Goal: Information Seeking & Learning: Learn about a topic

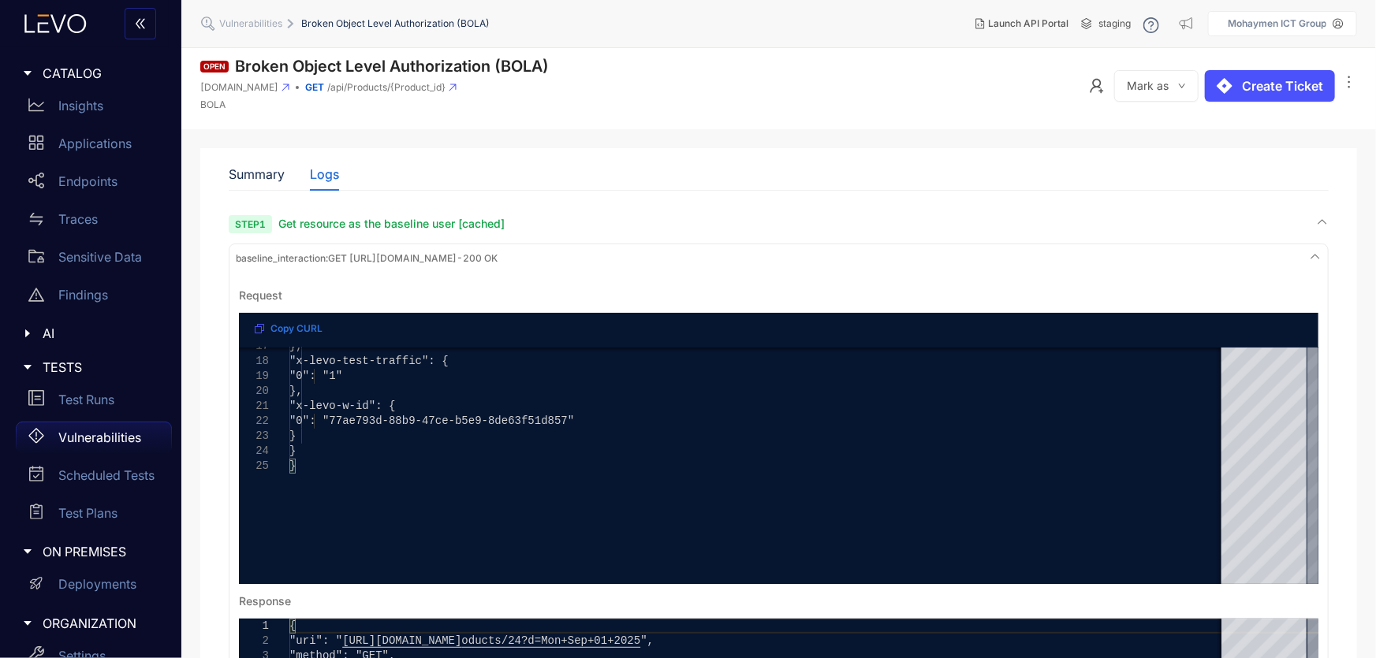
click at [109, 442] on p "Vulnerabilities" at bounding box center [99, 438] width 83 height 14
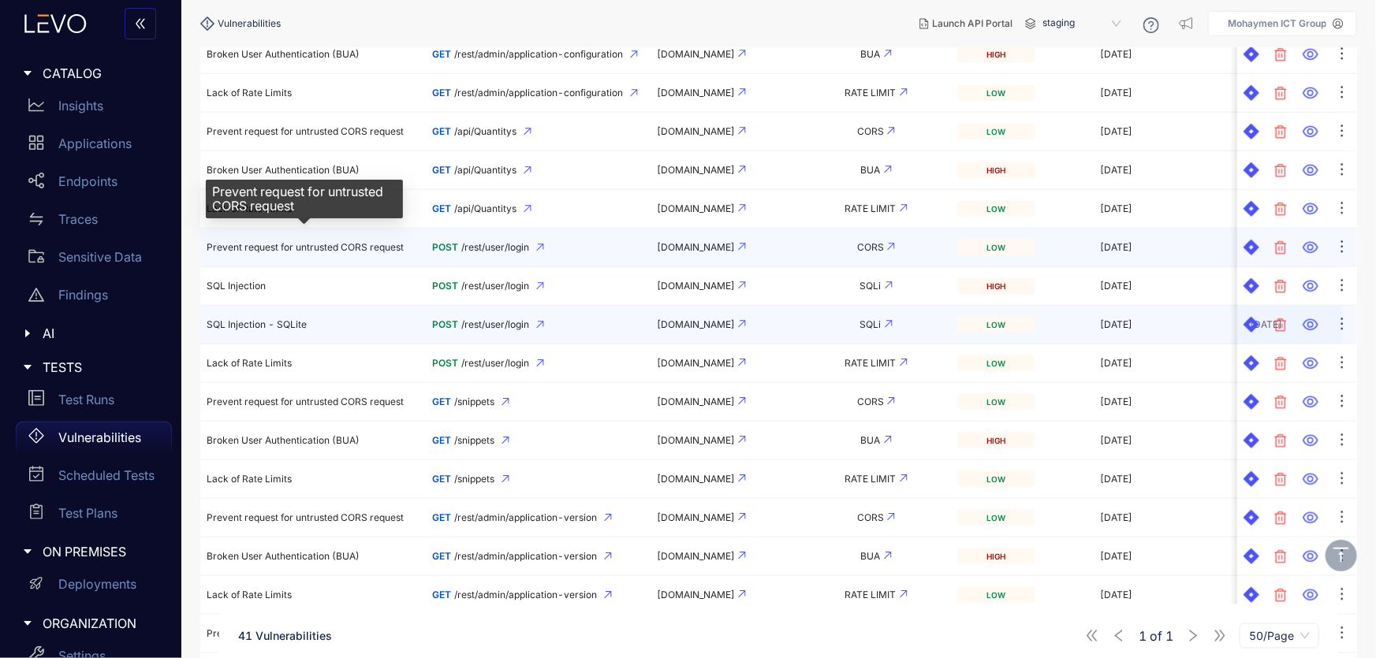
scroll to position [860, 0]
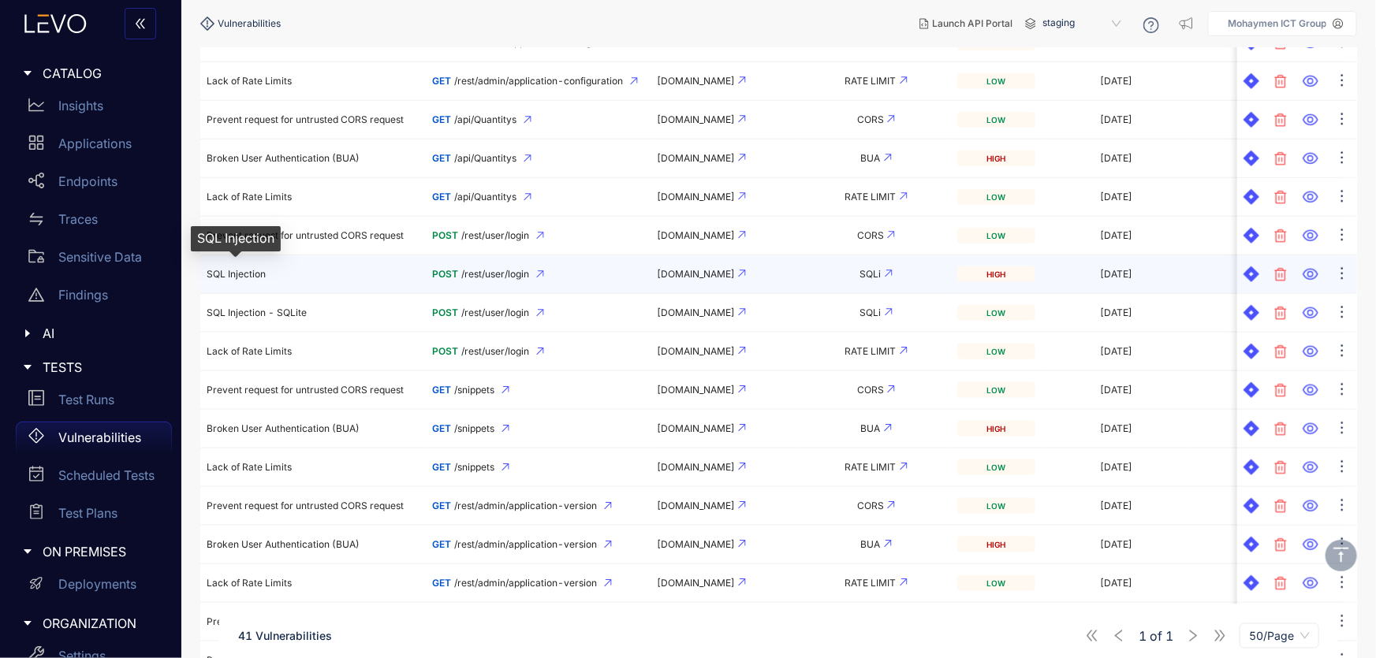
click at [238, 272] on span "SQL Injection" at bounding box center [236, 274] width 59 height 12
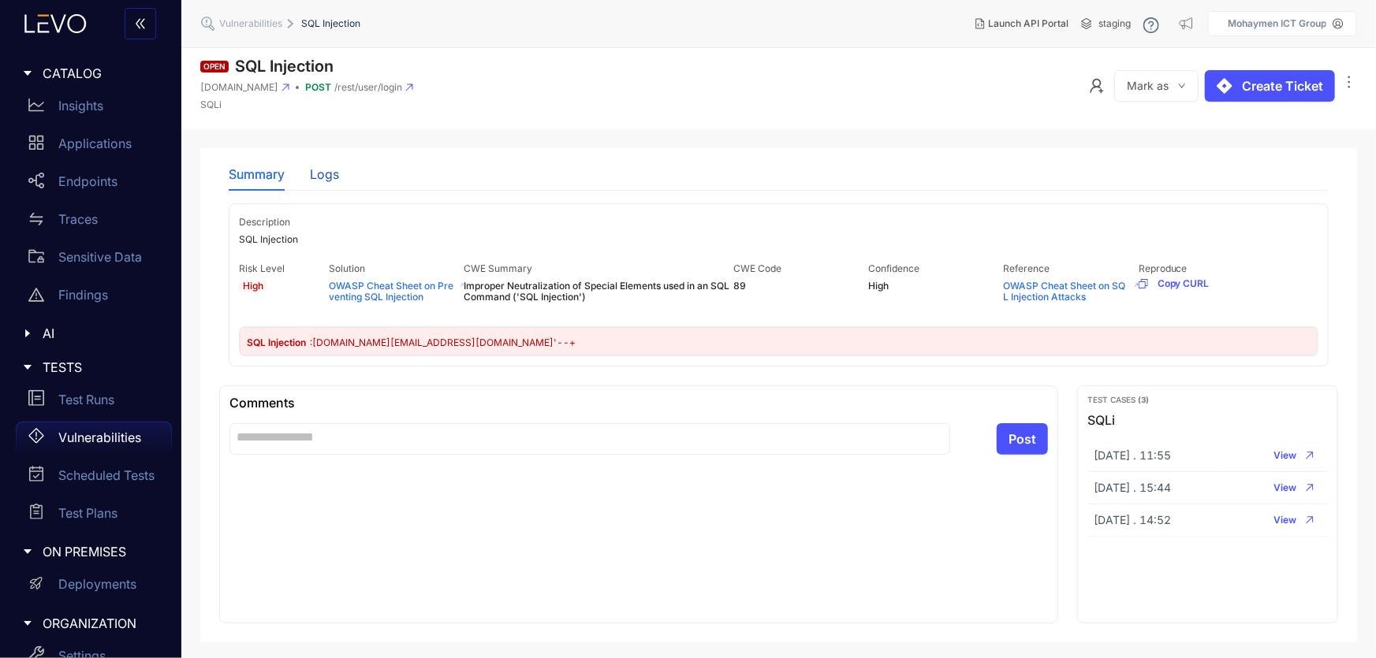
click at [330, 173] on div "Logs" at bounding box center [324, 174] width 29 height 14
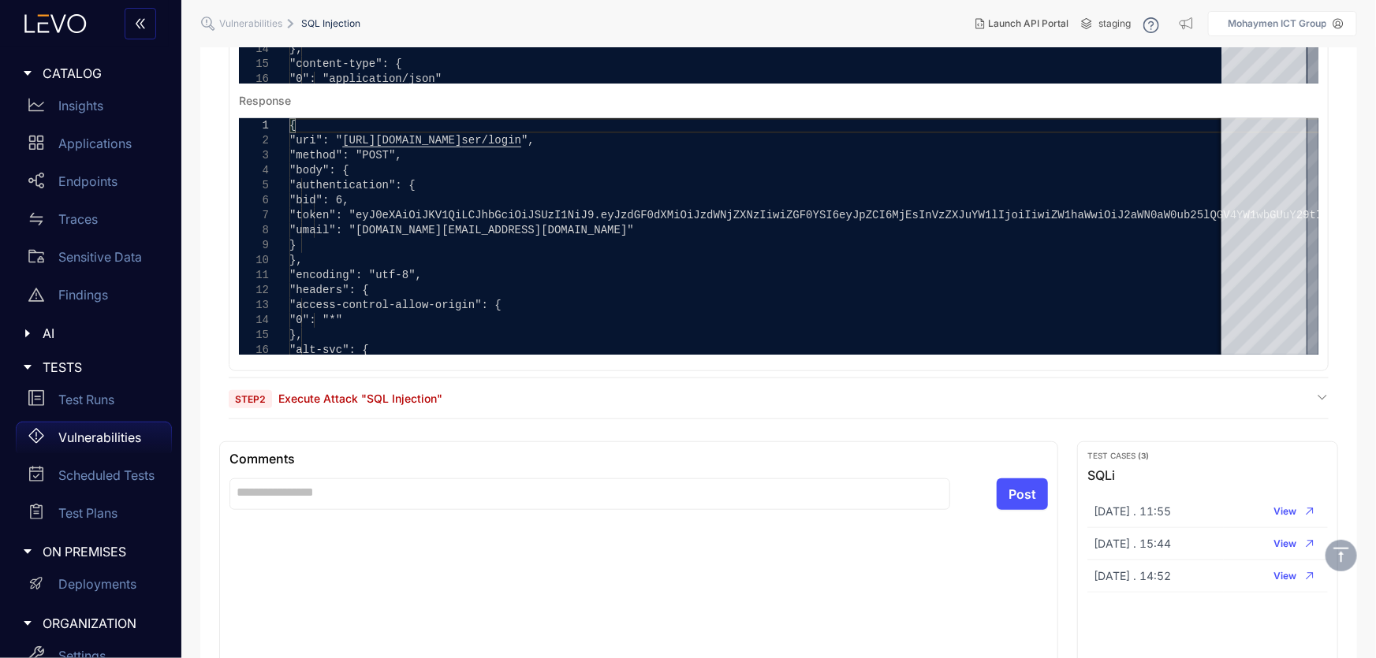
scroll to position [502, 0]
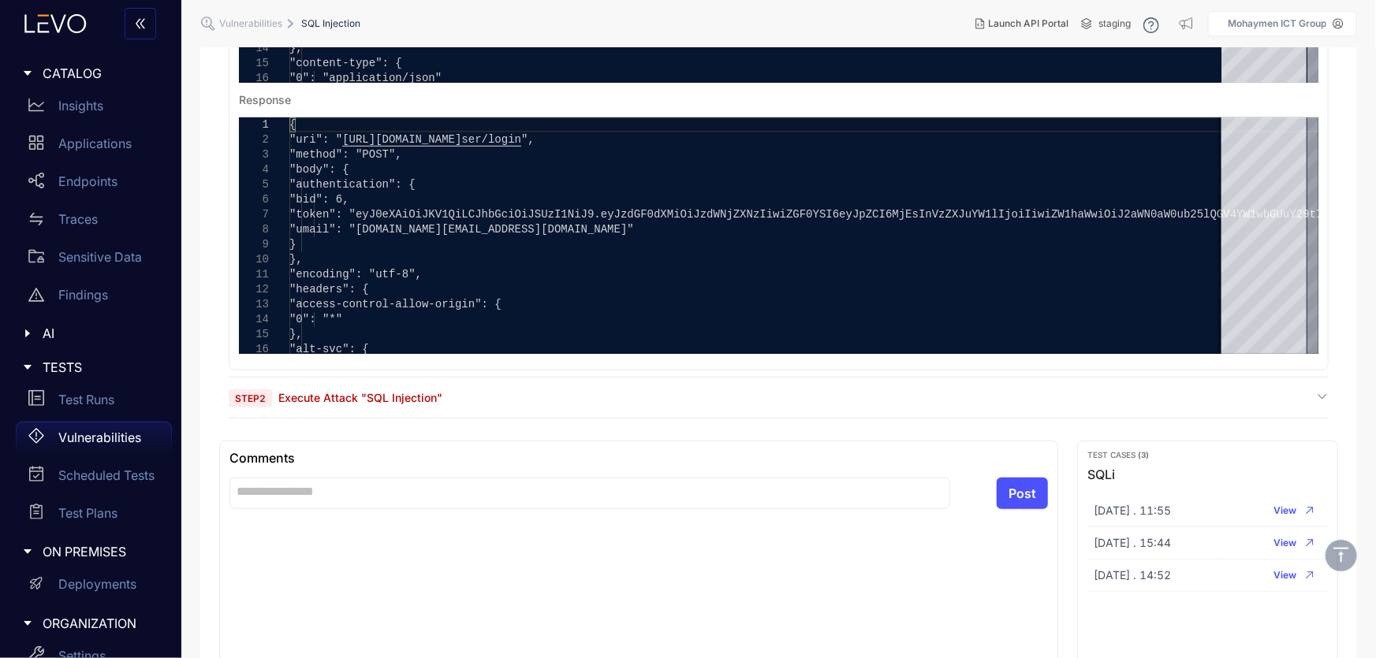
click at [326, 396] on span "Execute Attack "SQL Injection"" at bounding box center [360, 397] width 164 height 13
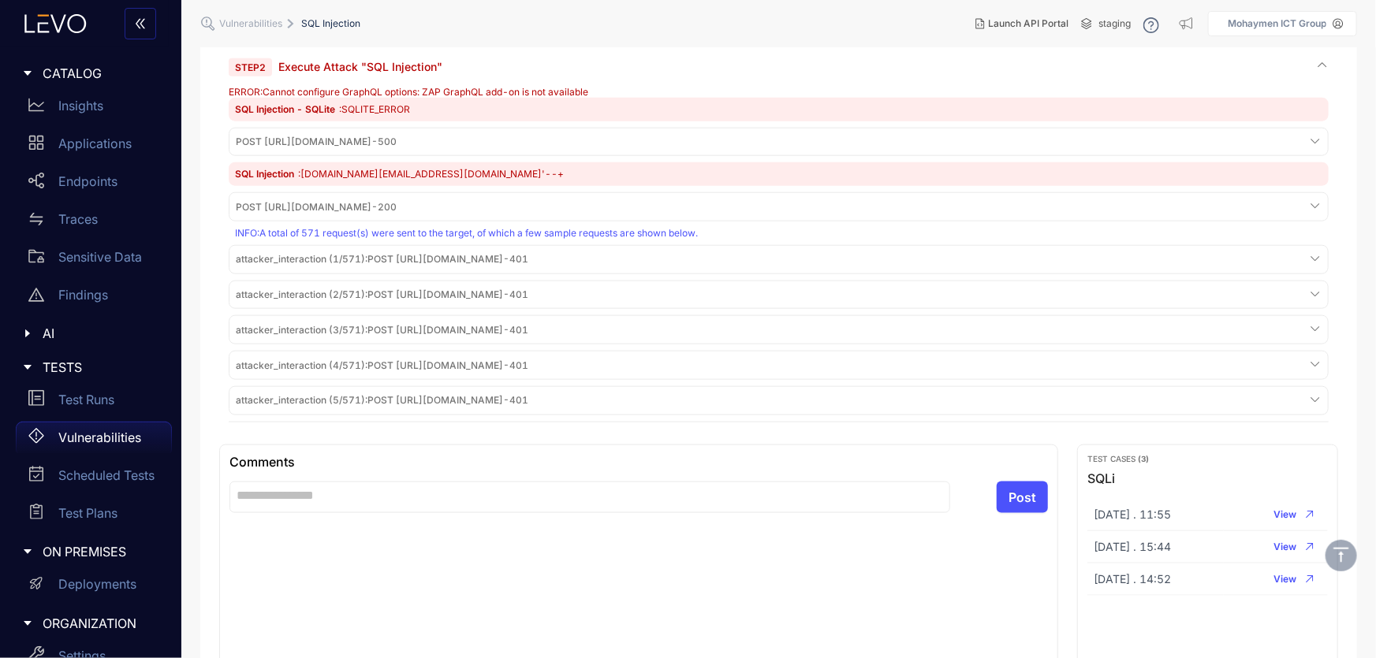
scroll to position [893, 0]
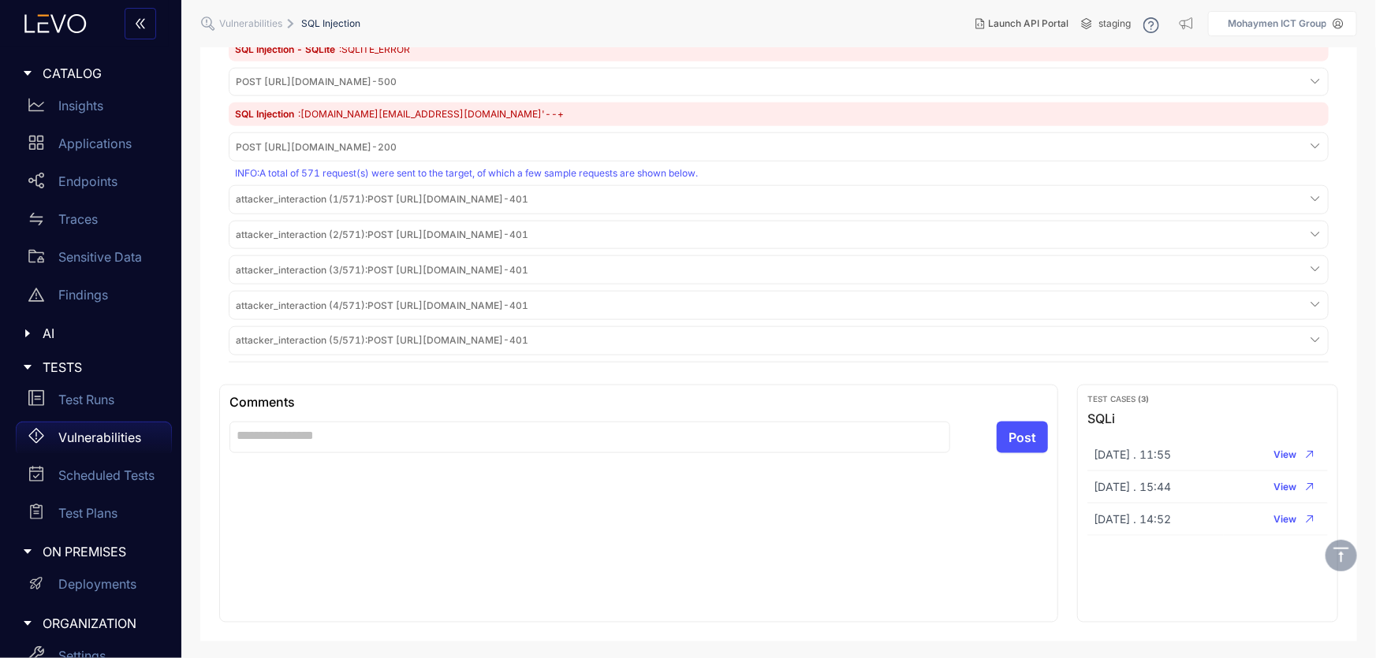
click at [397, 142] on span "POST [URL][DOMAIN_NAME] - 200" at bounding box center [316, 147] width 161 height 11
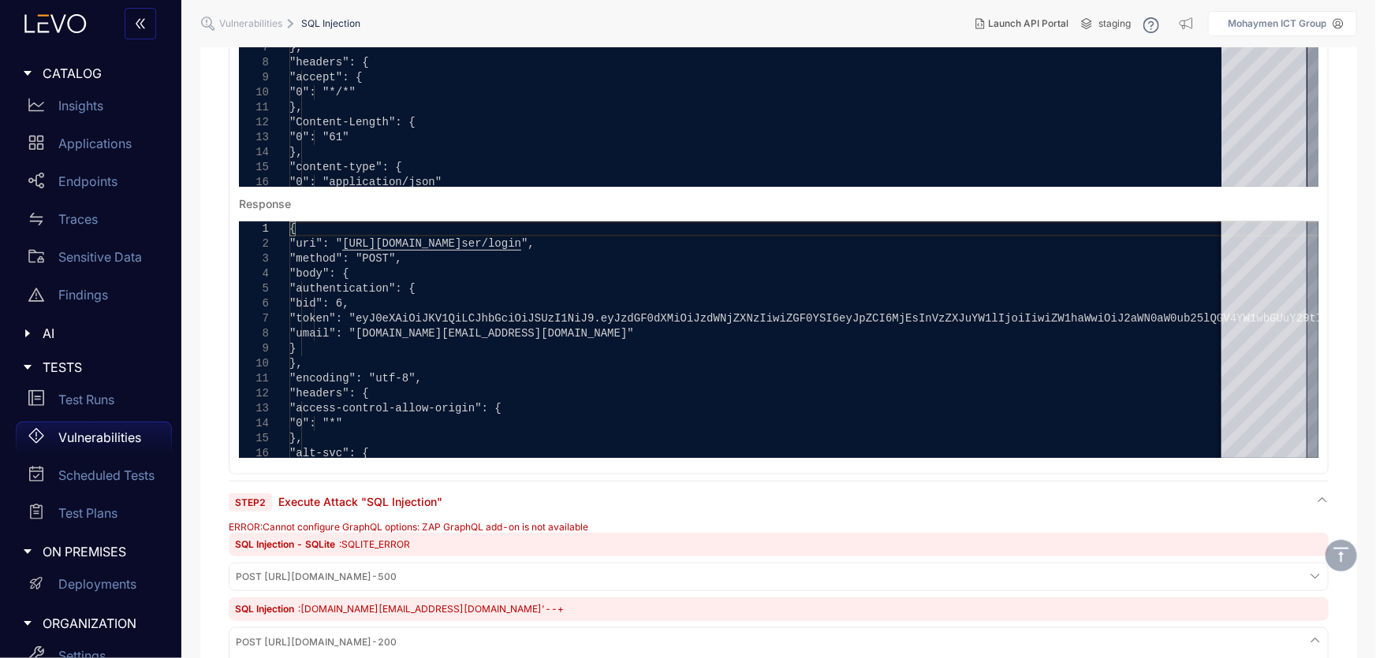
scroll to position [391, 0]
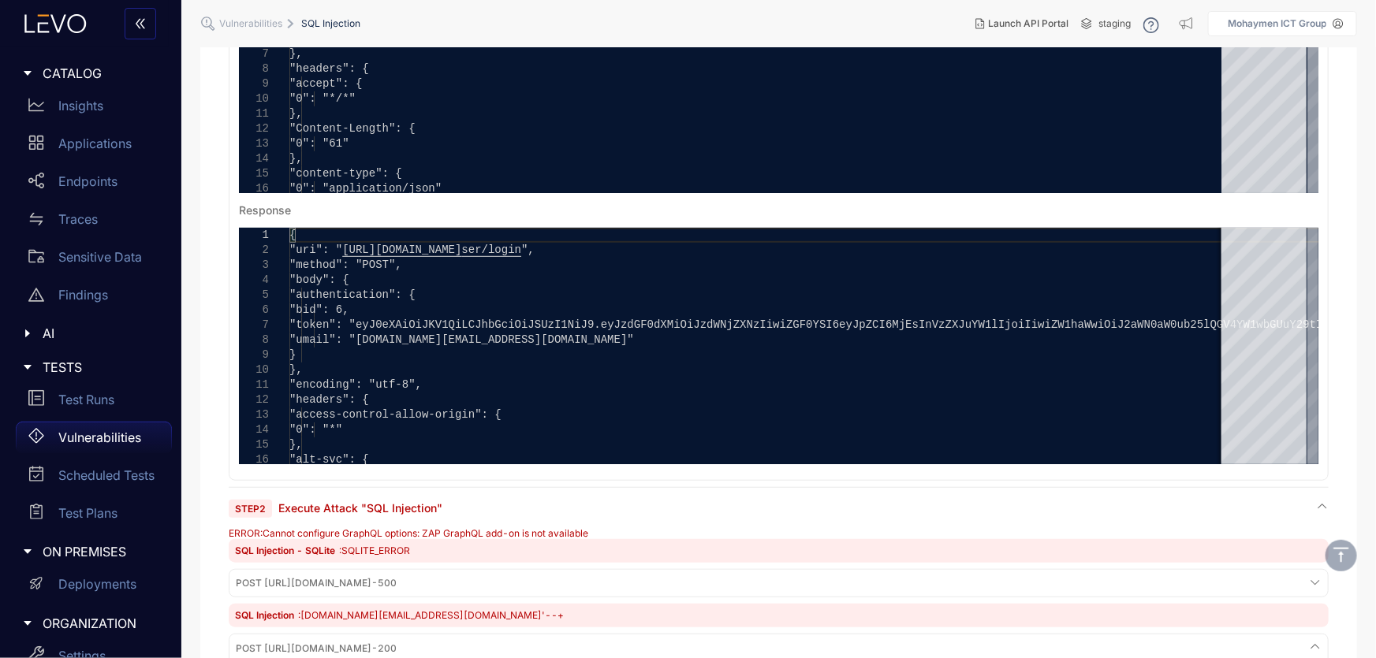
click at [88, 437] on p "Vulnerabilities" at bounding box center [99, 438] width 83 height 14
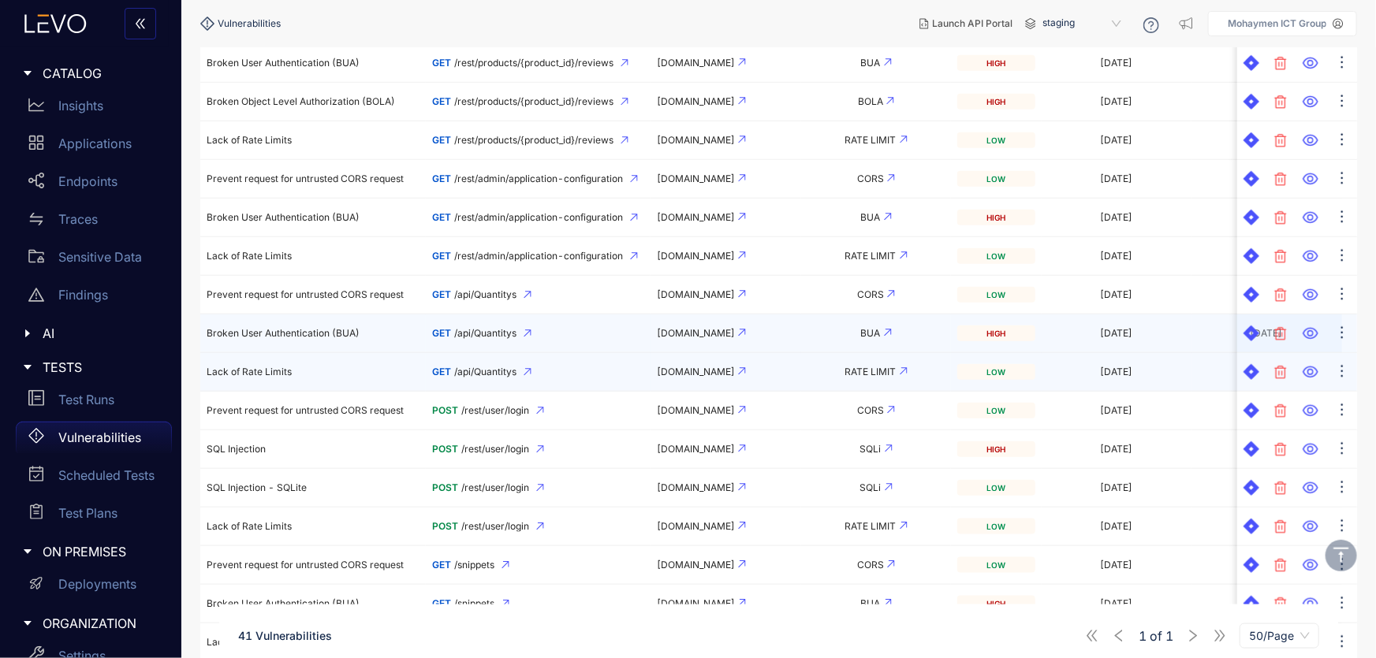
scroll to position [717, 0]
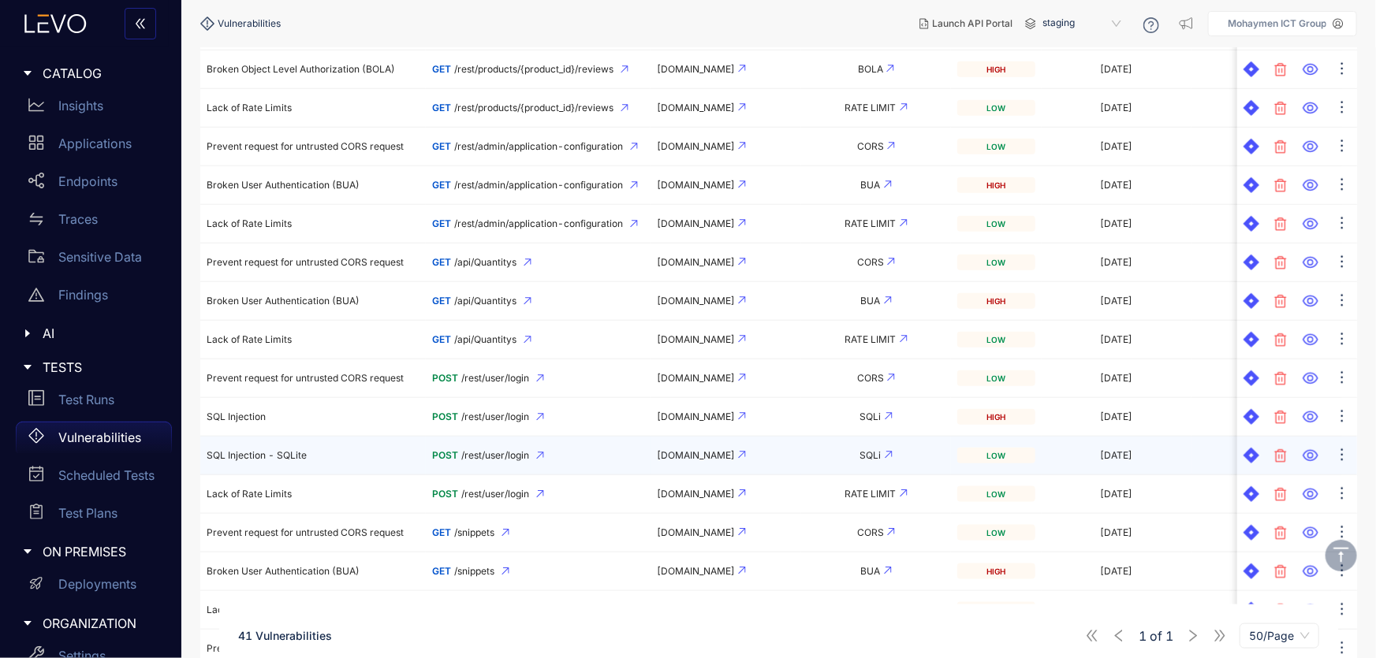
click at [275, 452] on span "SQL Injection - SQLite" at bounding box center [257, 455] width 100 height 12
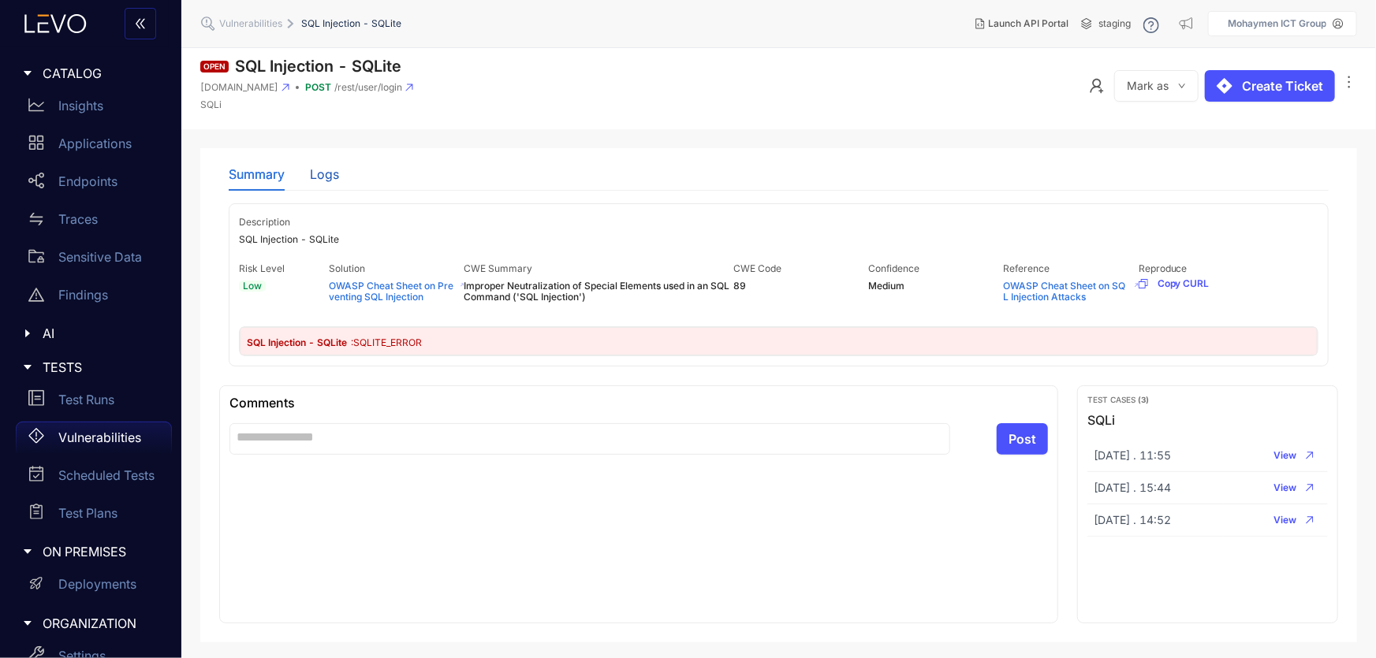
click at [326, 170] on div "Logs" at bounding box center [324, 174] width 29 height 14
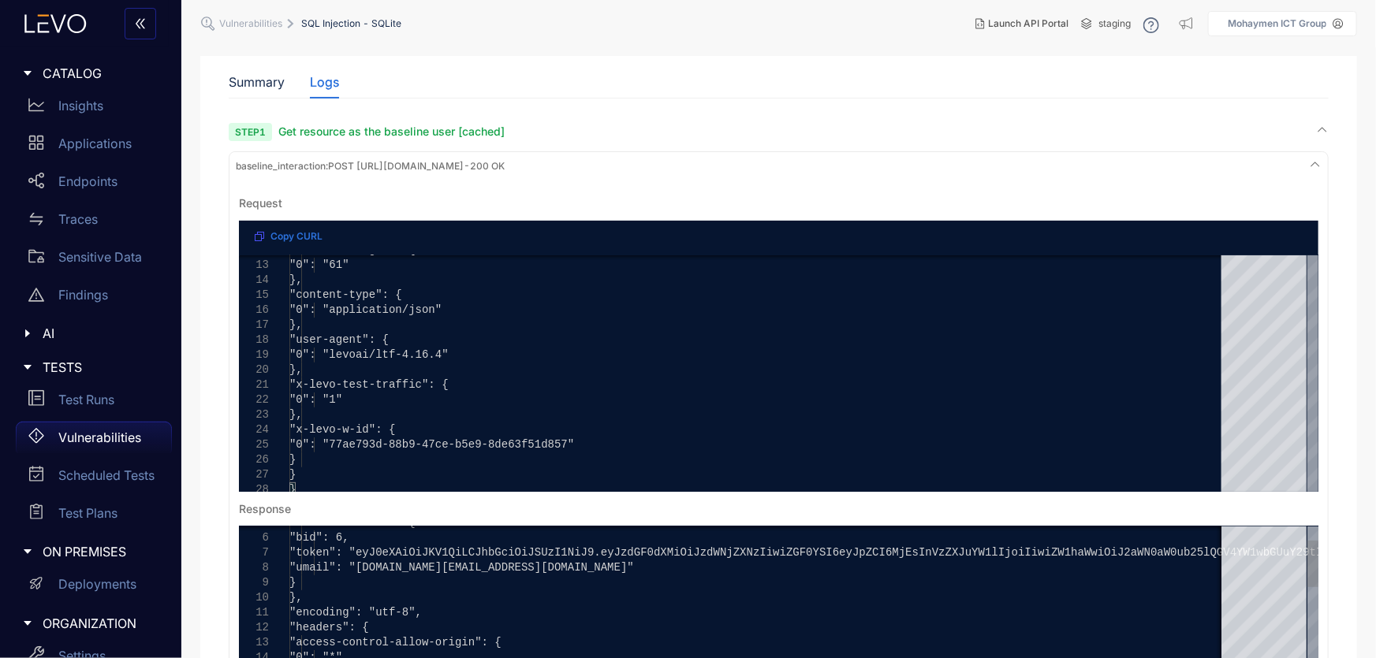
scroll to position [214, 0]
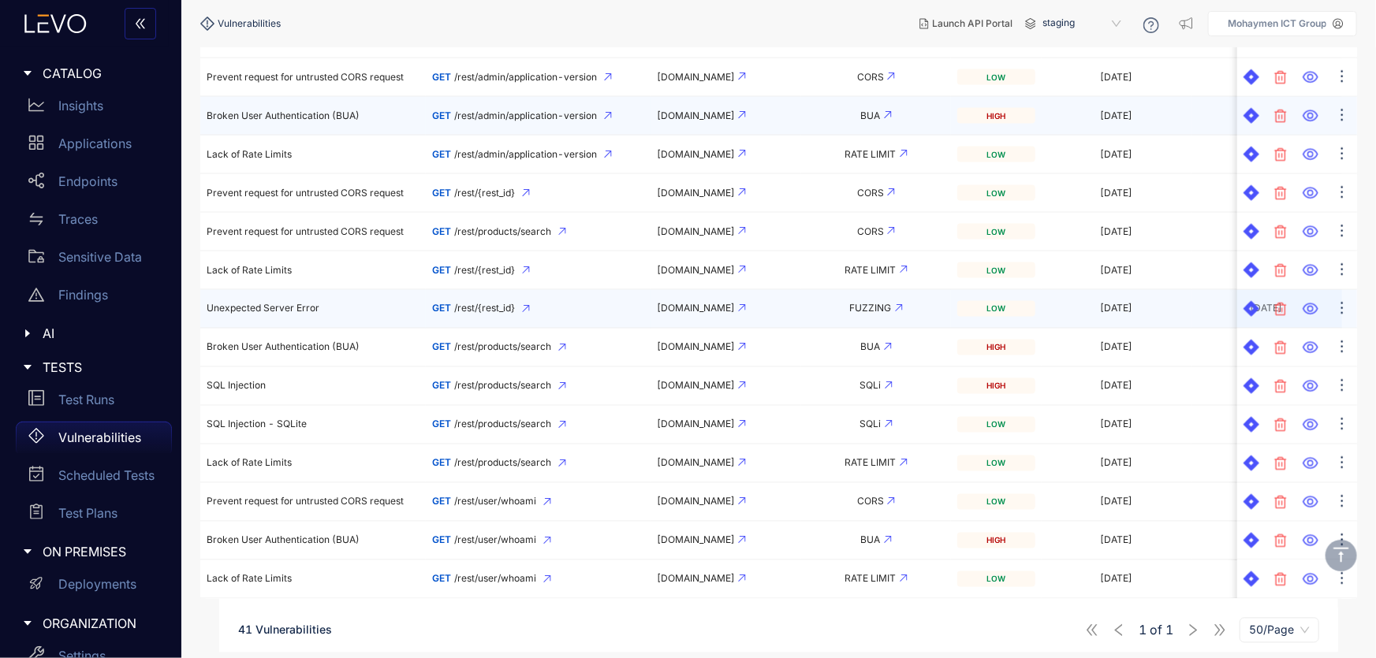
scroll to position [1290, 0]
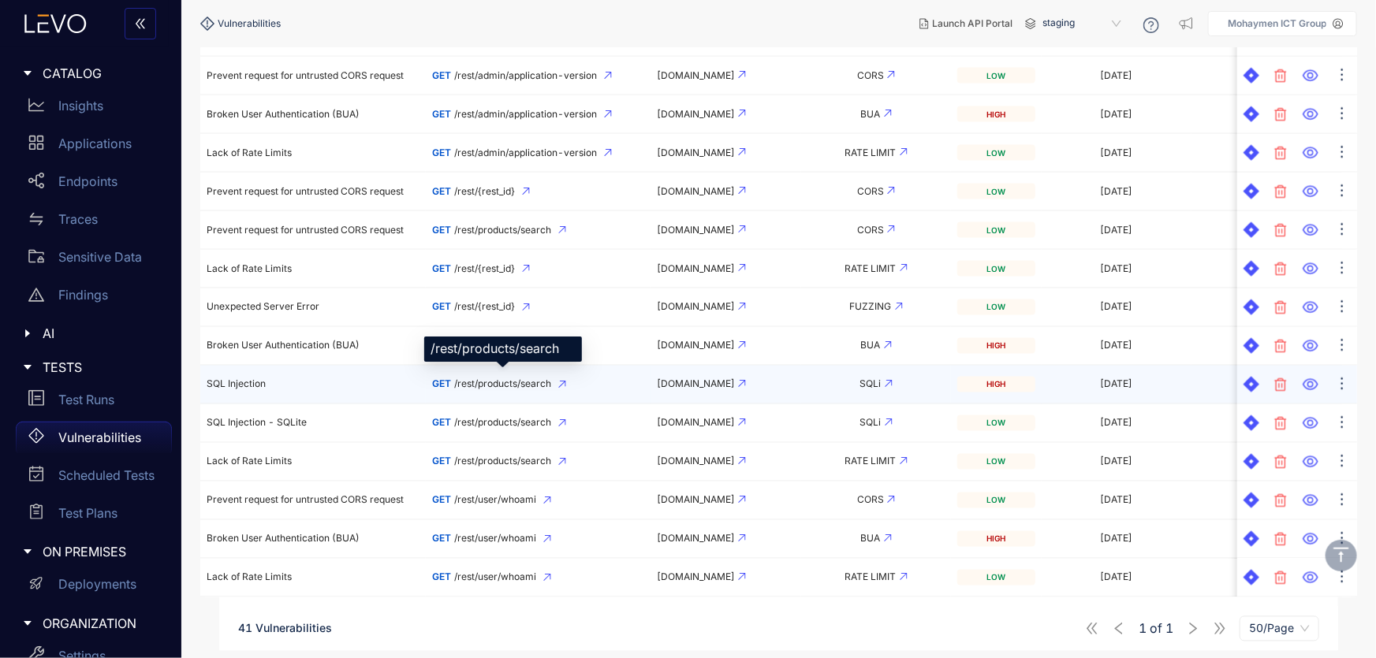
click at [496, 379] on span "/rest/products/search" at bounding box center [502, 384] width 97 height 11
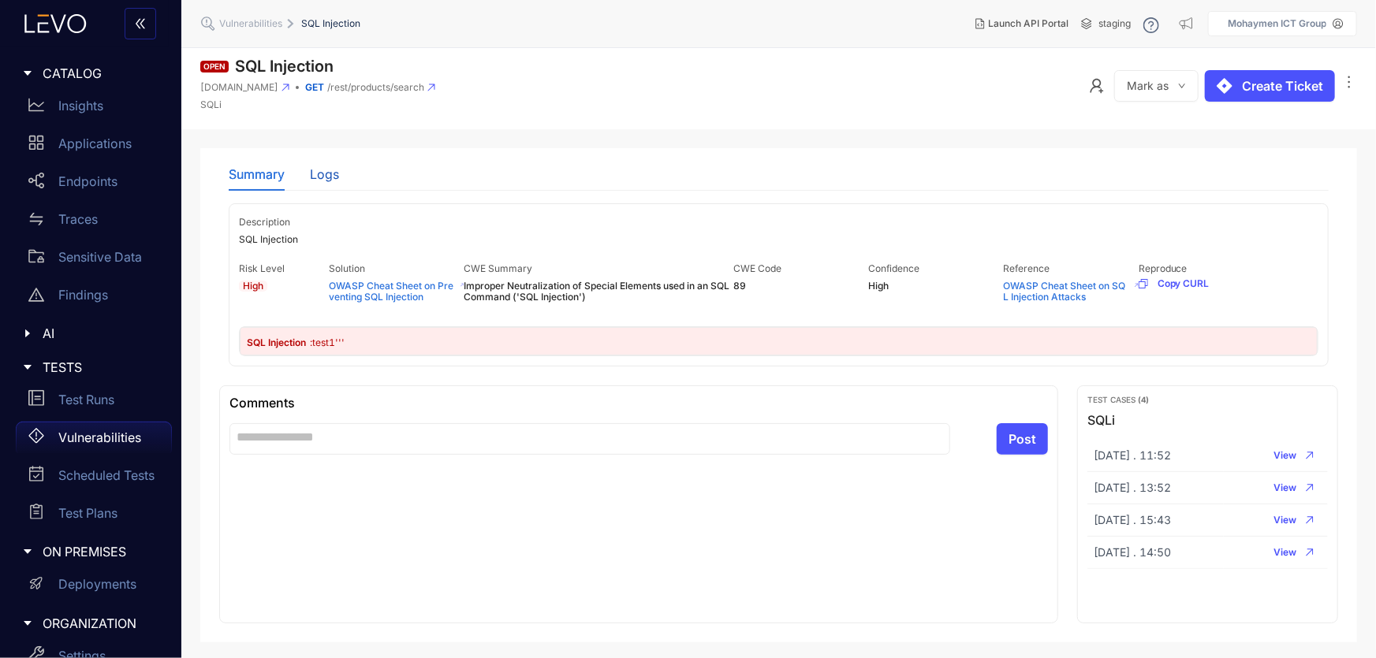
click at [319, 170] on div "Logs" at bounding box center [324, 174] width 29 height 14
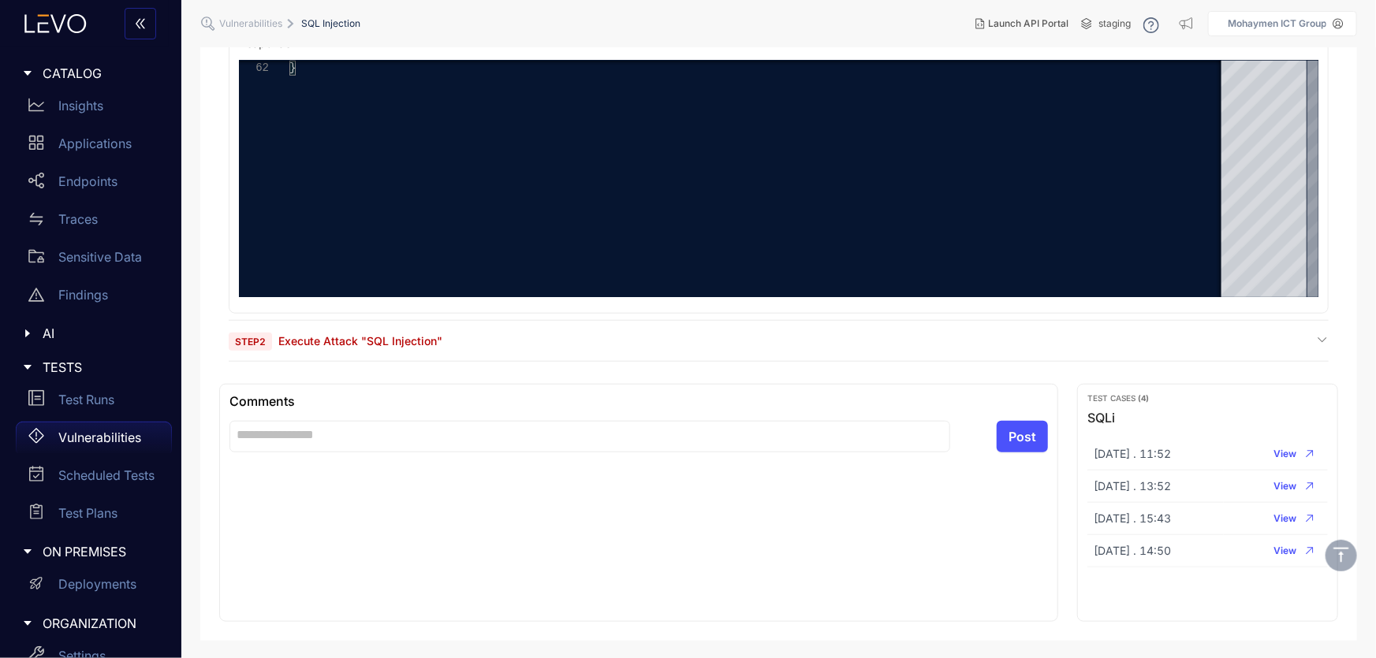
scroll to position [559, 0]
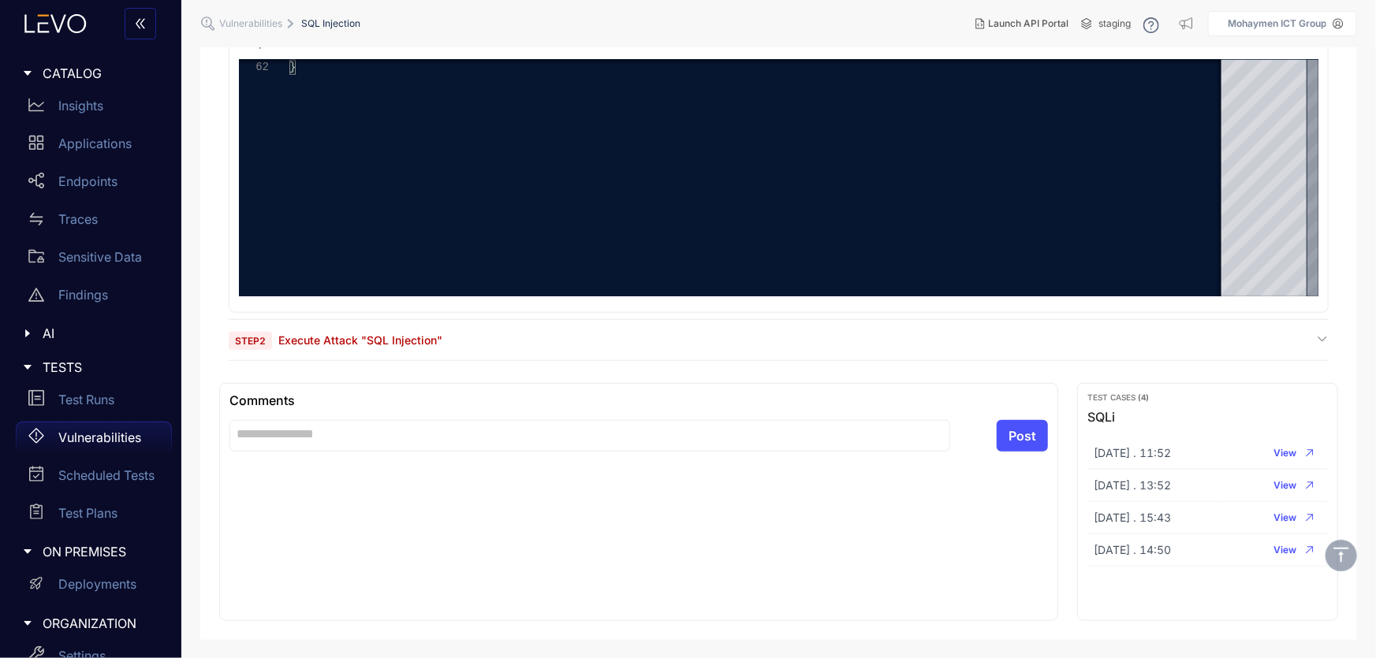
click at [310, 344] on span "Execute Attack "SQL Injection"" at bounding box center [360, 340] width 164 height 13
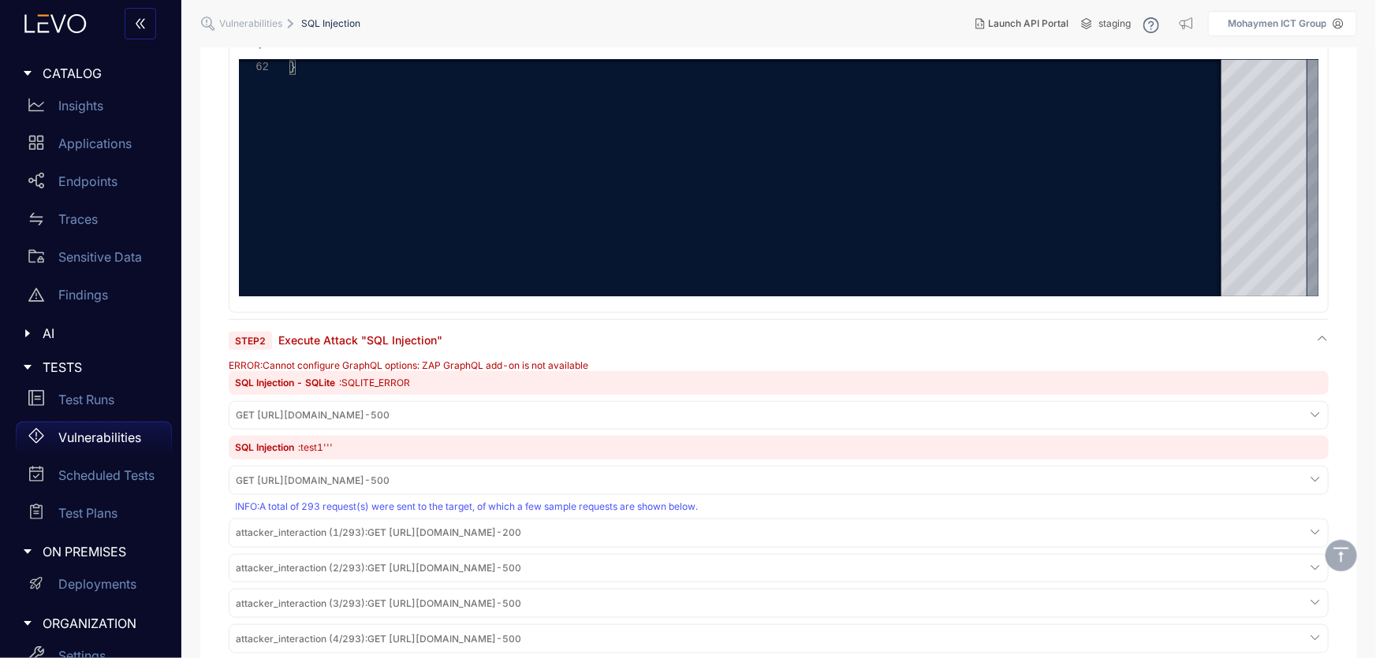
click at [330, 378] on span "SQL Injection - SQLite" at bounding box center [286, 383] width 103 height 12
drag, startPoint x: 601, startPoint y: 364, endPoint x: 229, endPoint y: 366, distance: 372.2
click at [229, 366] on div "ERROR : Cannot configure GraphQL options: ZAP GraphQL add-on is not available" at bounding box center [779, 365] width 1100 height 11
click at [266, 420] on span "GET [URL][DOMAIN_NAME] - 500" at bounding box center [313, 415] width 154 height 11
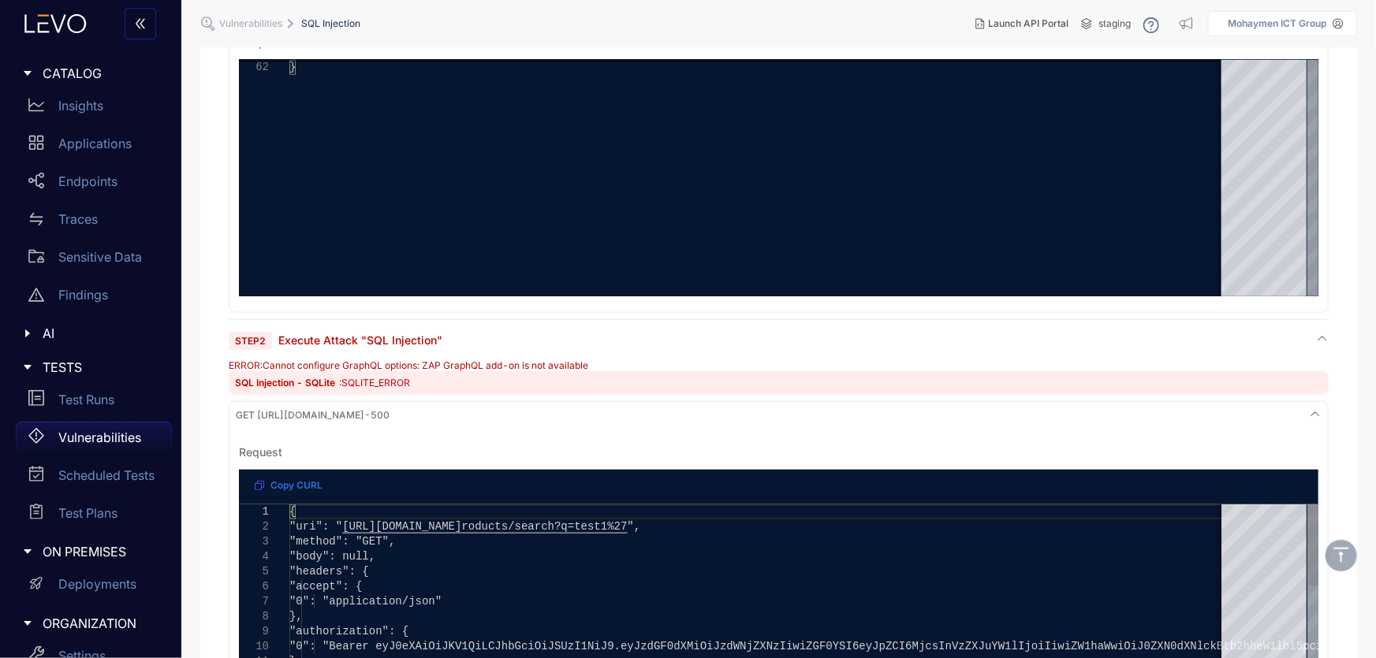
type textarea "**********"
drag, startPoint x: 808, startPoint y: 526, endPoint x: 758, endPoint y: 530, distance: 50.6
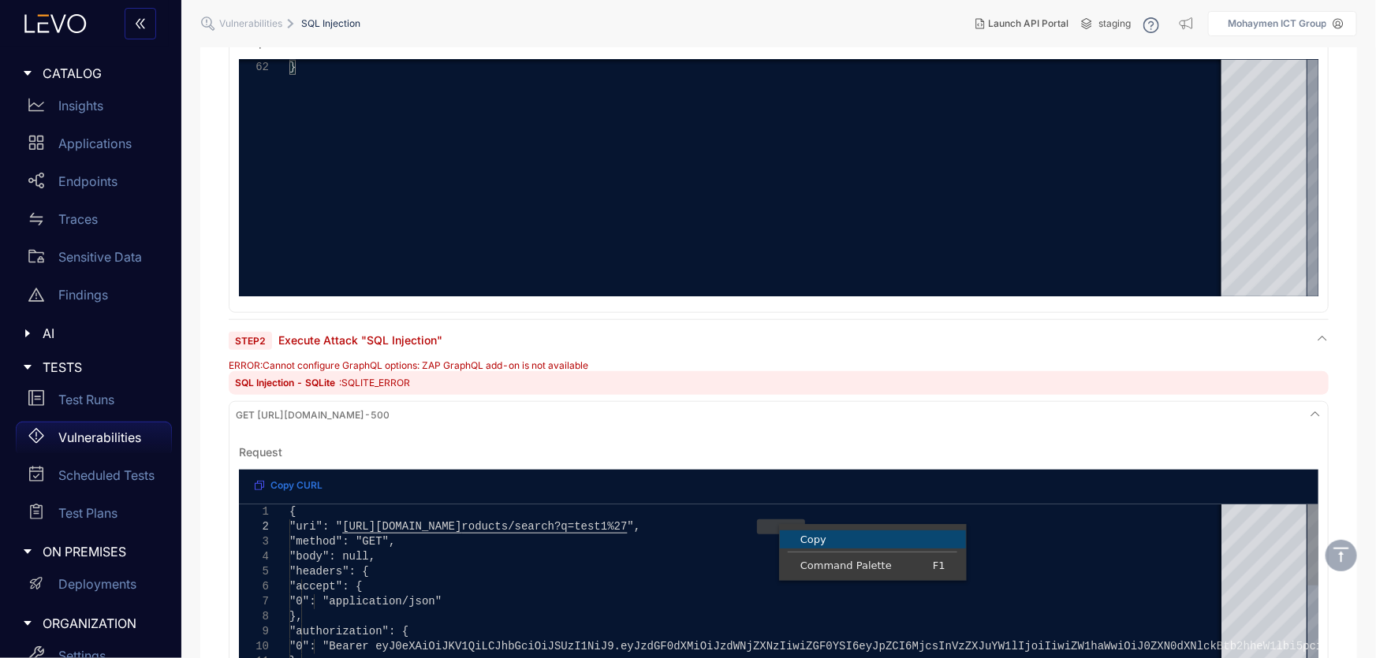
click at [812, 535] on span "Copy" at bounding box center [873, 540] width 186 height 10
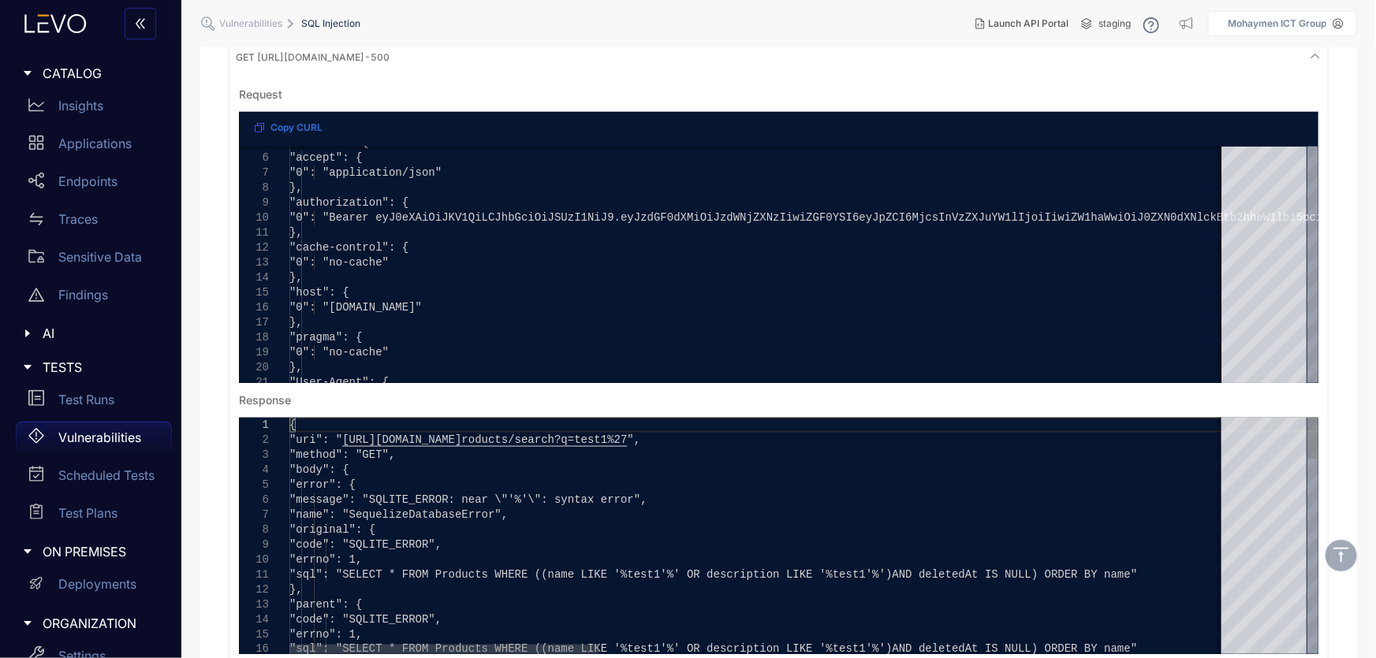
scroll to position [0, 0]
drag, startPoint x: 808, startPoint y: 442, endPoint x: 756, endPoint y: 445, distance: 52.1
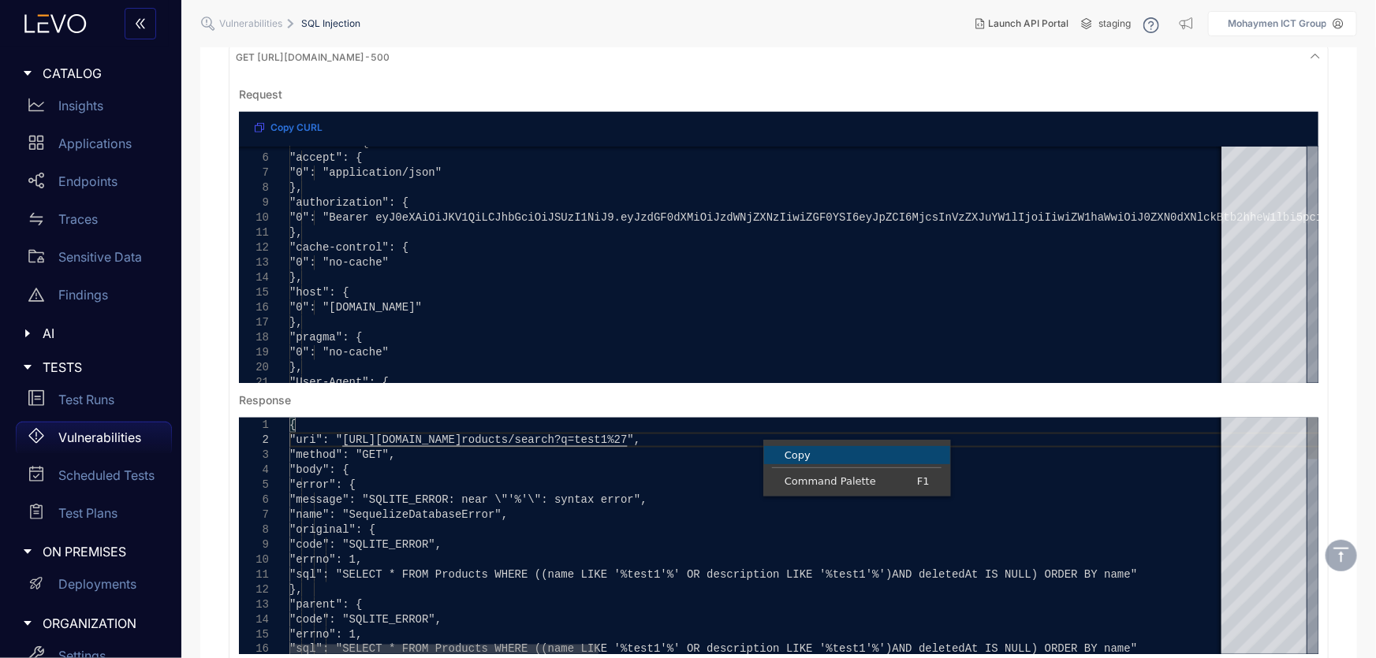
click at [786, 450] on span "Copy" at bounding box center [857, 455] width 186 height 10
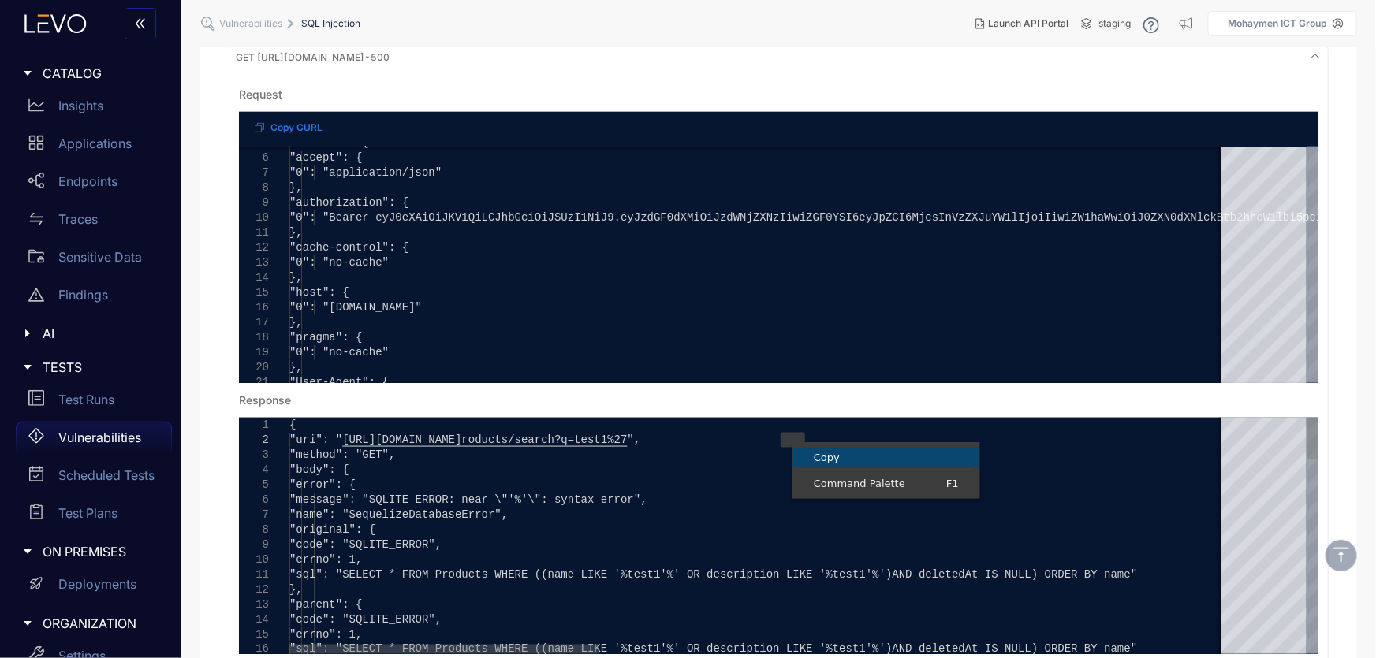
click at [824, 449] on link "Copy" at bounding box center [886, 458] width 186 height 18
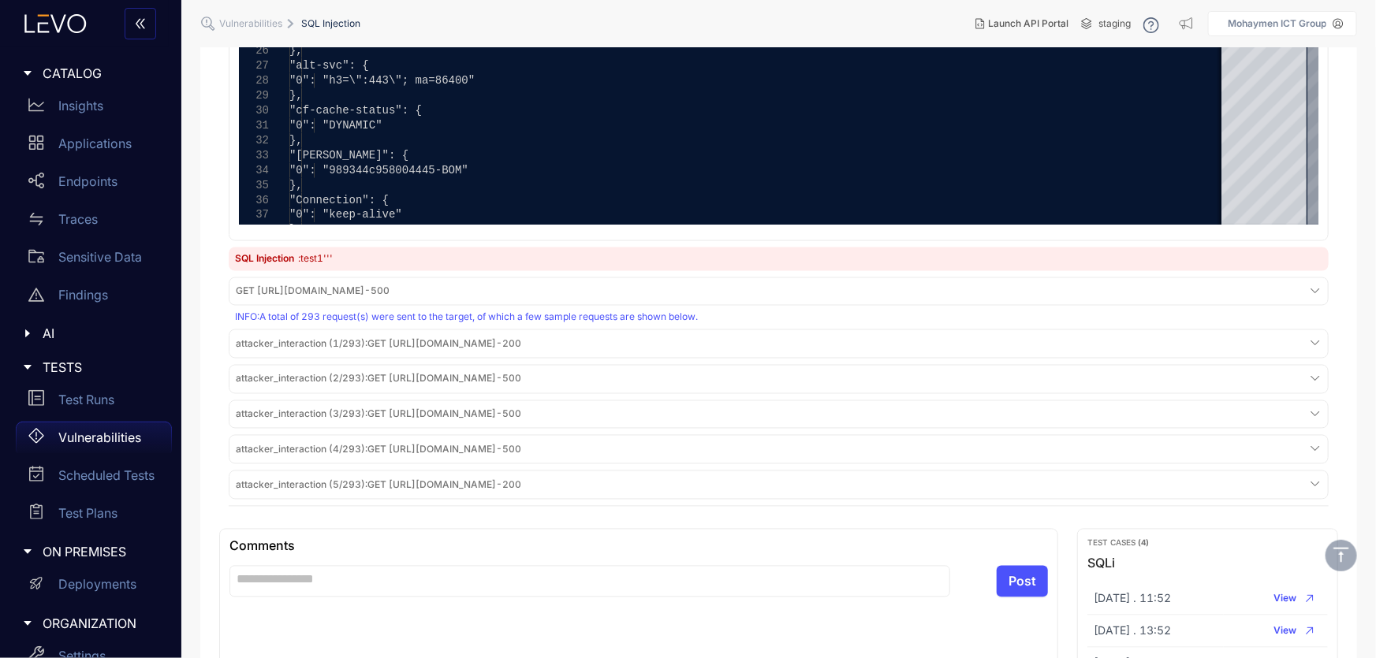
scroll to position [1348, 0]
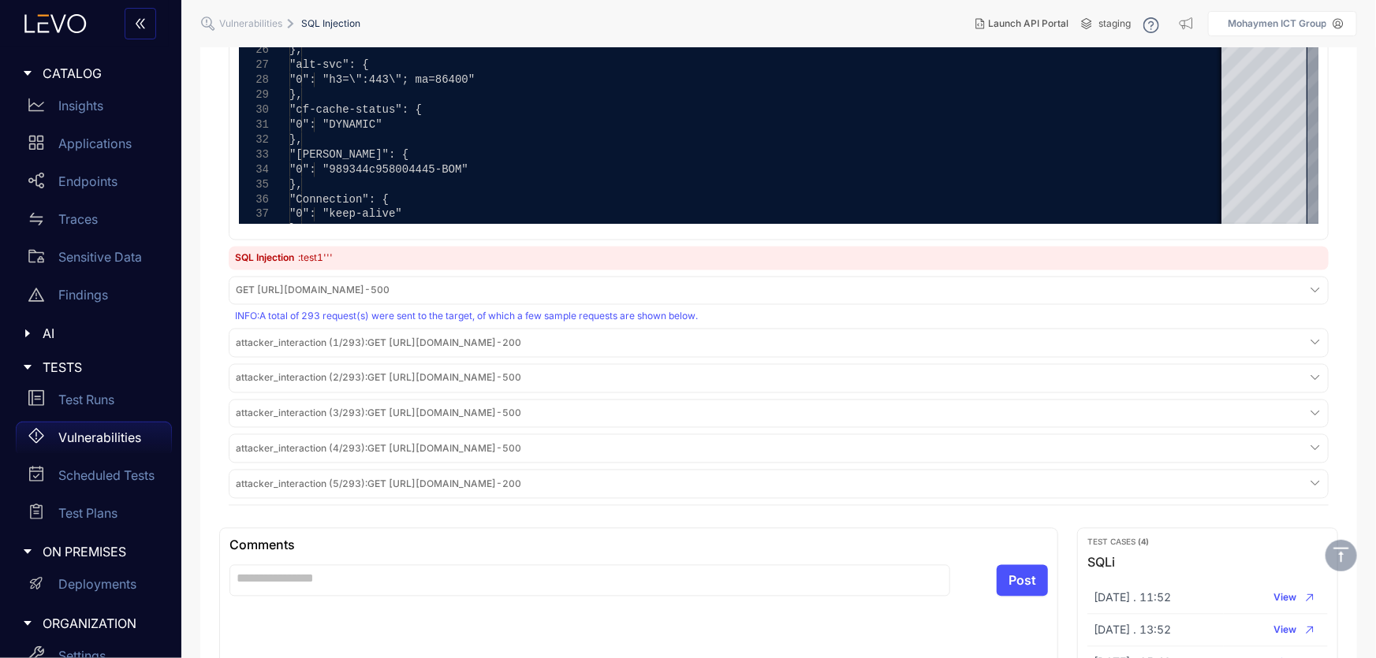
click at [352, 266] on div "SQL Injection : test1'''" at bounding box center [779, 259] width 1100 height 24
click at [346, 255] on div "SQL Injection : test1'''" at bounding box center [779, 259] width 1100 height 24
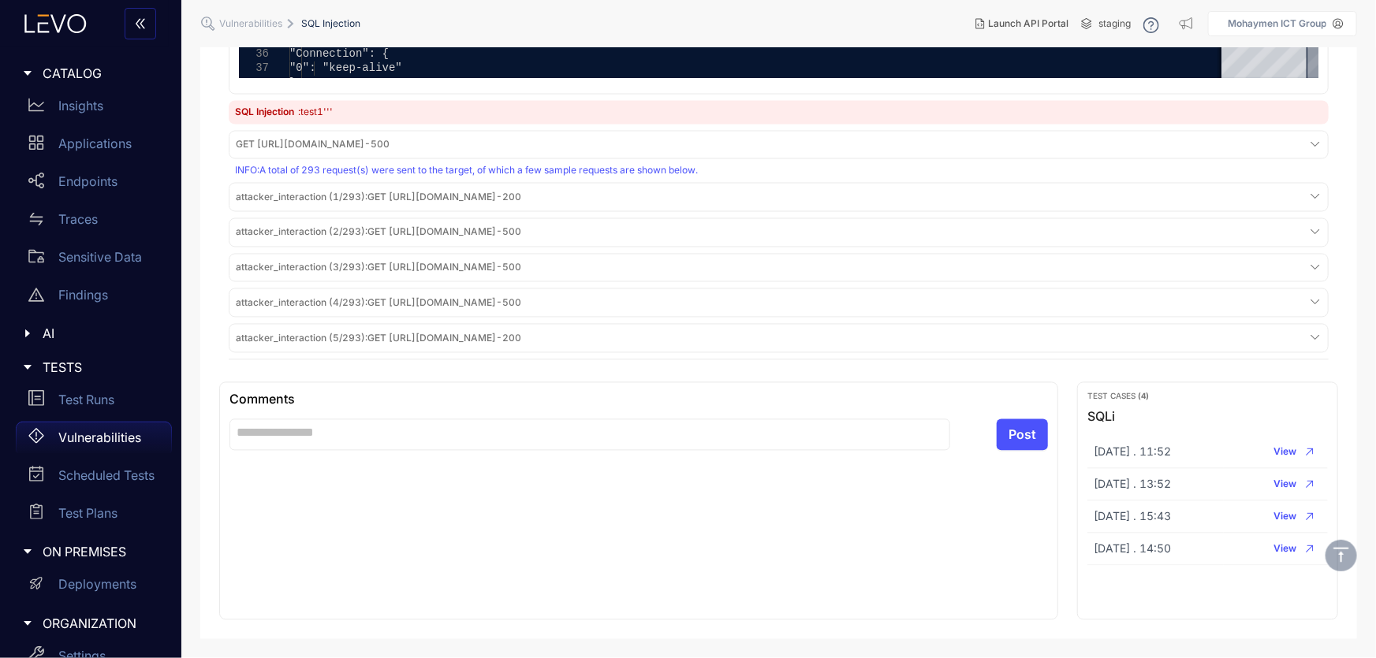
click at [377, 140] on span "GET [URL][DOMAIN_NAME] - 500" at bounding box center [313, 145] width 154 height 11
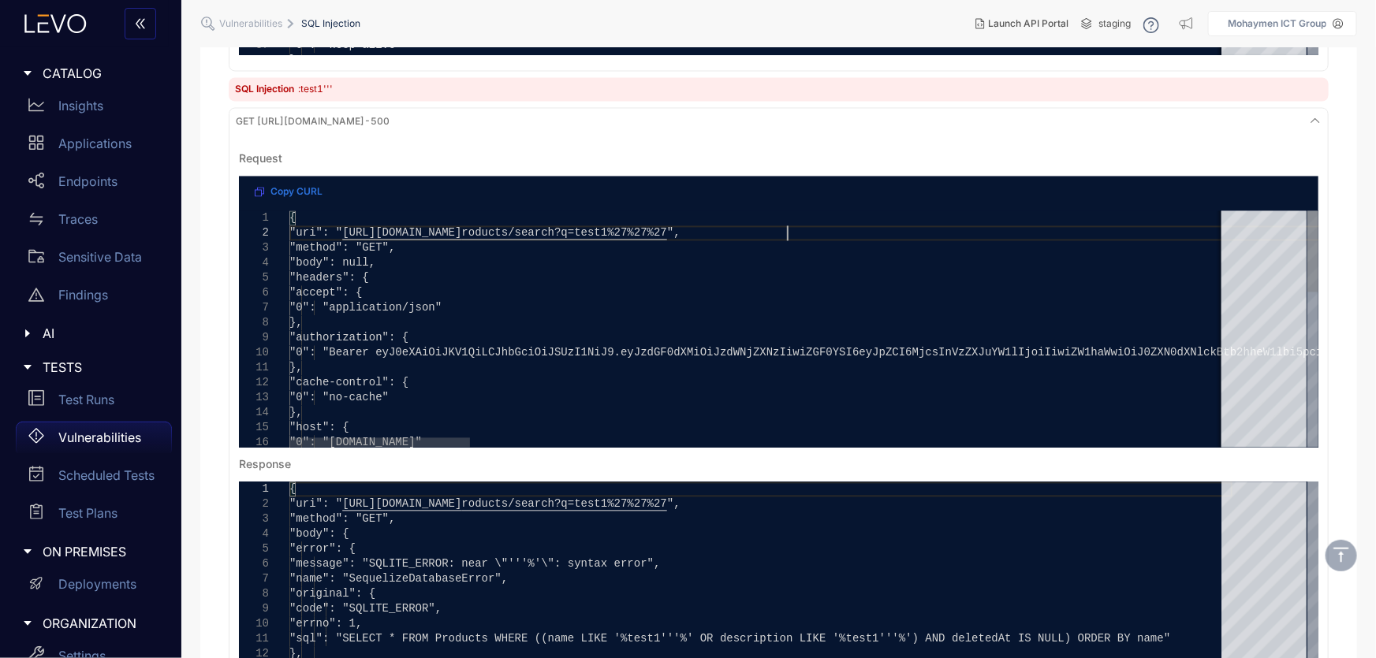
scroll to position [0, 1686]
type textarea "**********"
drag, startPoint x: 787, startPoint y: 233, endPoint x: 845, endPoint y: 232, distance: 57.6
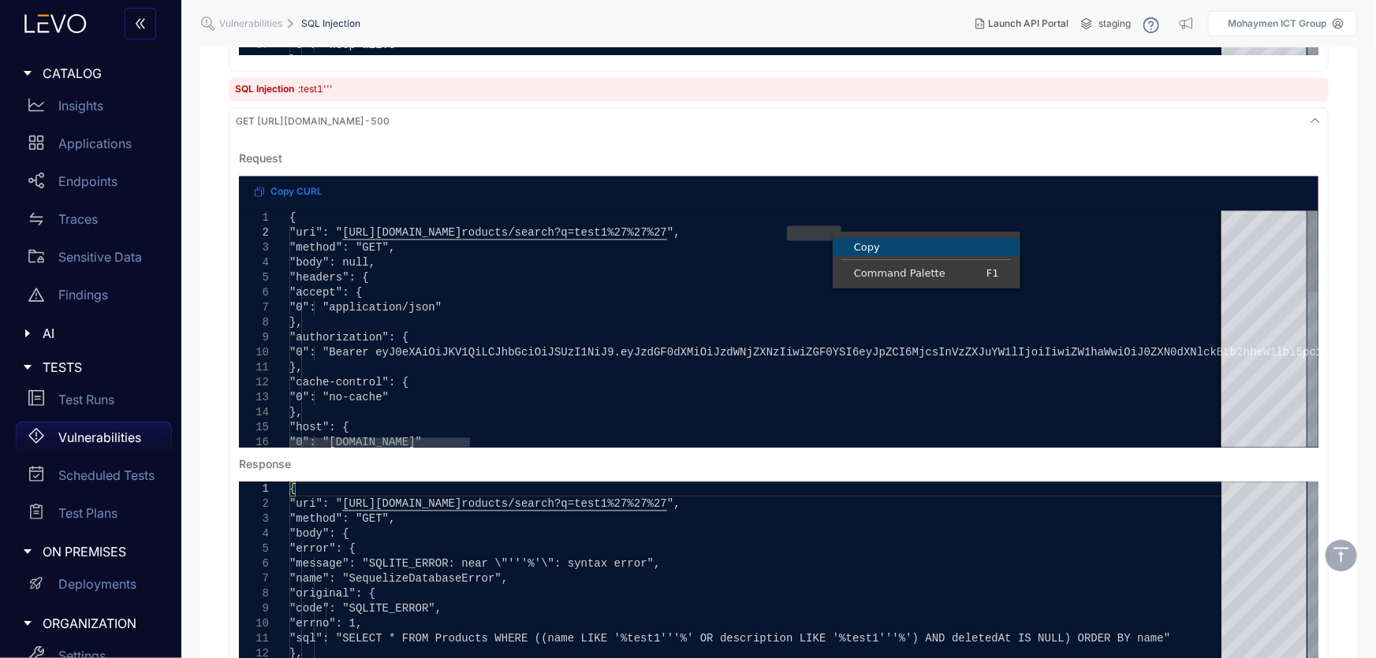
click at [863, 248] on span "Copy" at bounding box center [926, 247] width 186 height 10
